Goal: Task Accomplishment & Management: Manage account settings

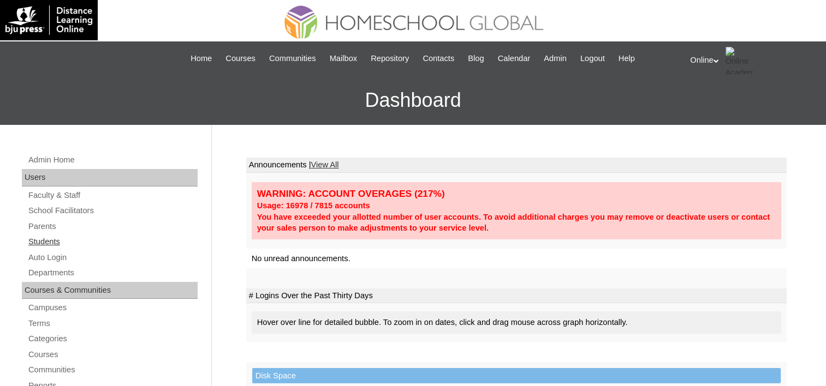
click at [55, 238] on link "Students" at bounding box center [112, 242] width 170 height 14
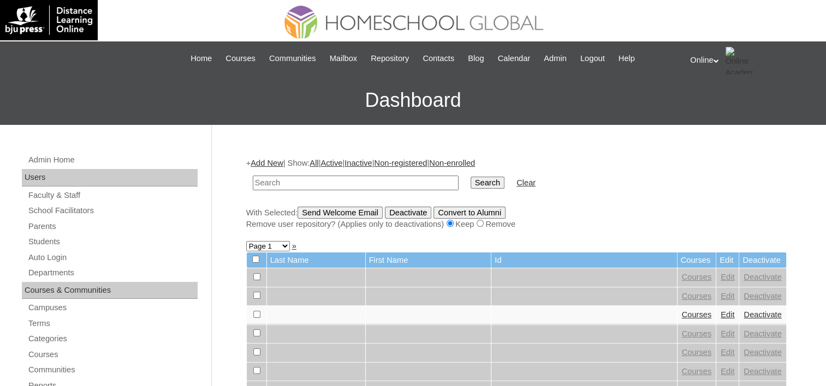
click at [296, 184] on input "text" at bounding box center [356, 183] width 206 height 15
type input "Gio"
click at [470, 177] on input "Search" at bounding box center [487, 183] width 34 height 12
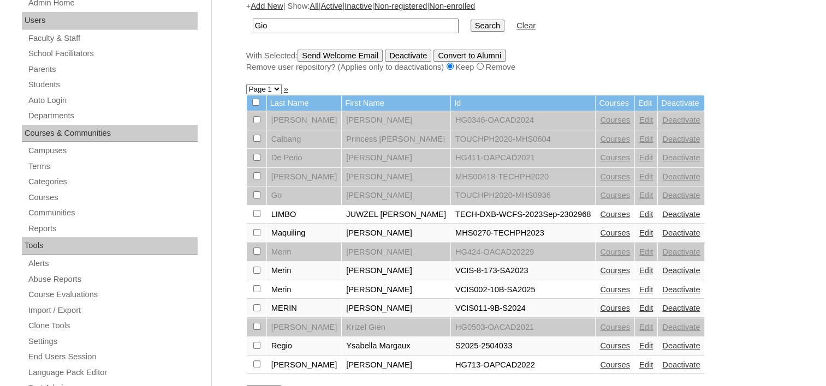
scroll to position [55, 0]
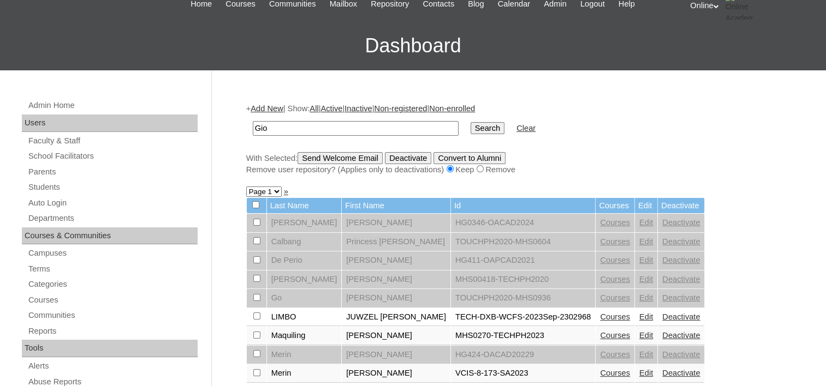
click at [639, 223] on link "Edit" at bounding box center [646, 222] width 14 height 9
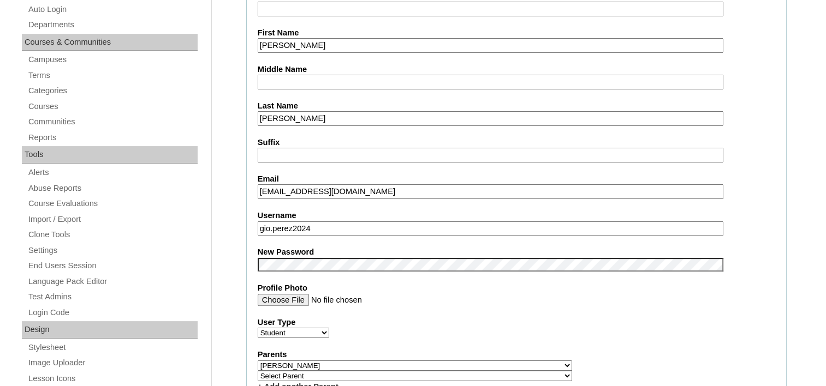
scroll to position [273, 0]
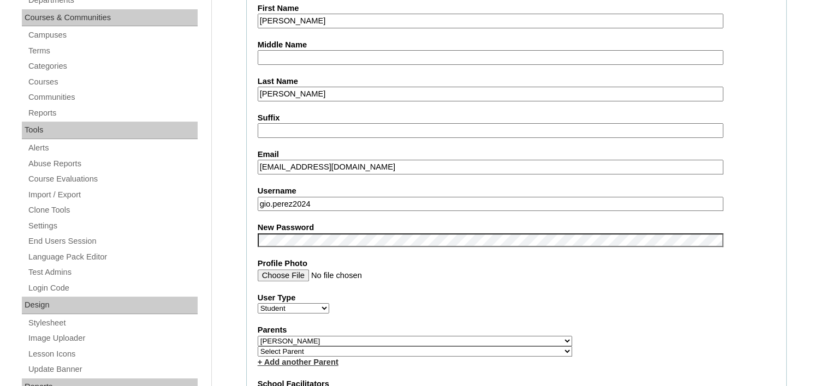
click at [422, 288] on fieldset "Account Information User Id HG0346-OACAD2024 Title First Name Gio Xedrick Middl…" at bounding box center [516, 354] width 540 height 894
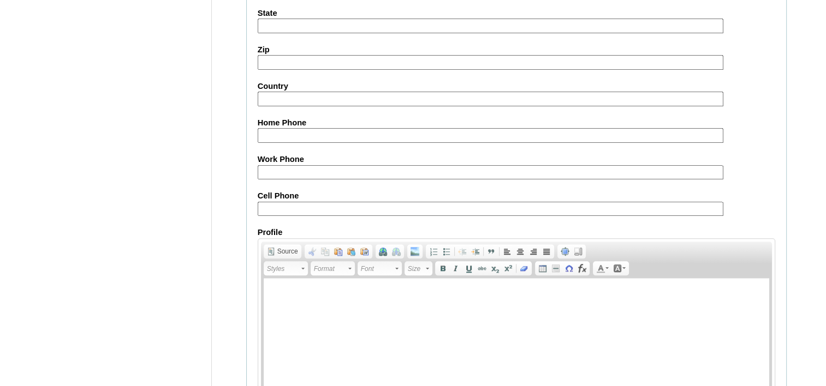
scroll to position [1274, 0]
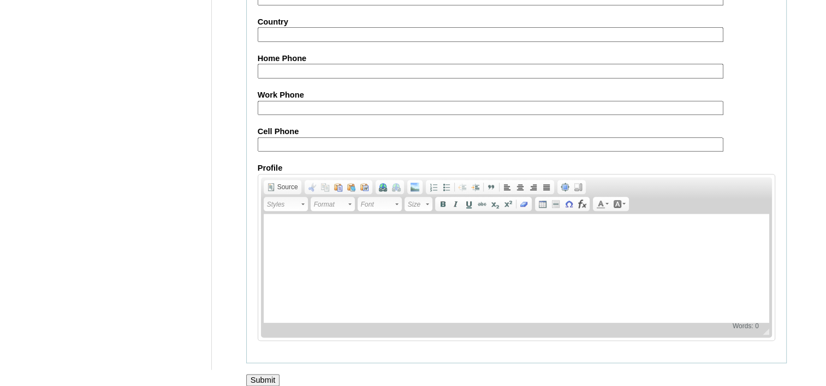
click at [275, 374] on input "Submit" at bounding box center [263, 380] width 34 height 12
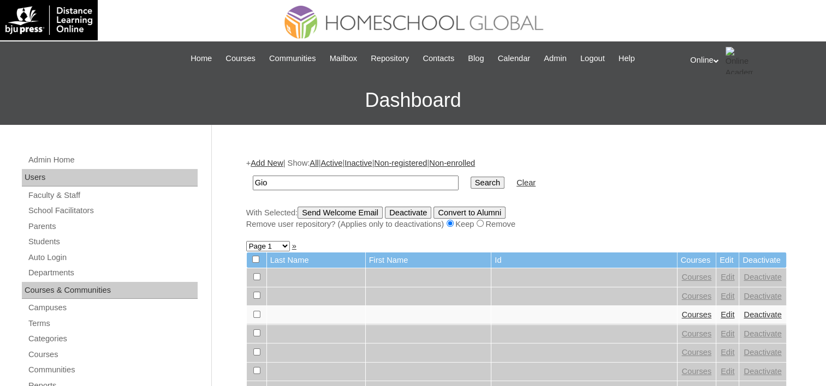
type input "Gio"
click at [470, 177] on input "Search" at bounding box center [487, 183] width 34 height 12
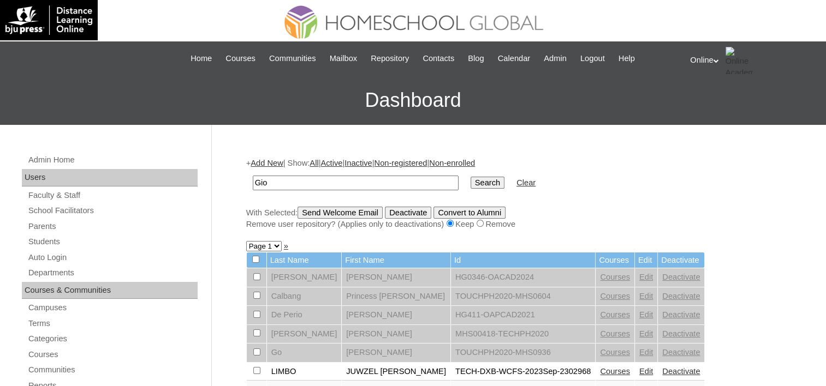
drag, startPoint x: 303, startPoint y: 178, endPoint x: 206, endPoint y: 169, distance: 97.6
